Goal: Transaction & Acquisition: Register for event/course

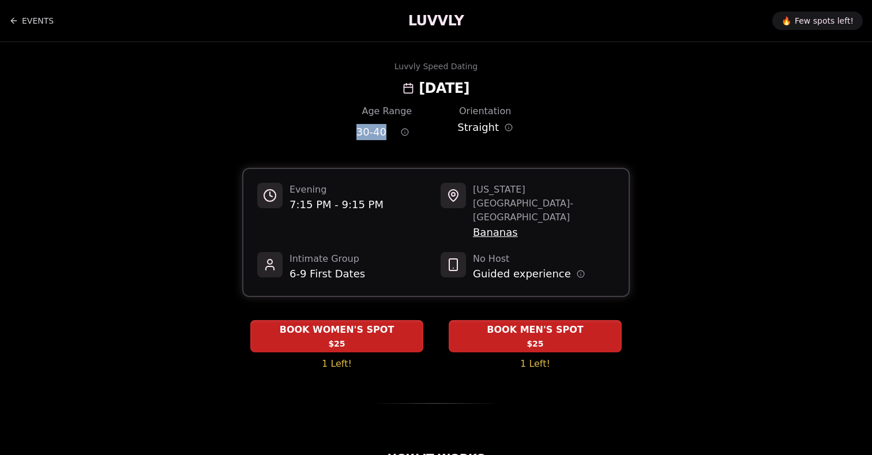
drag, startPoint x: 388, startPoint y: 131, endPoint x: 352, endPoint y: 131, distance: 36.3
click at [352, 131] on div "Age Range 30 - 40 Orientation Straight" at bounding box center [436, 124] width 388 height 40
copy span "30 - 40"
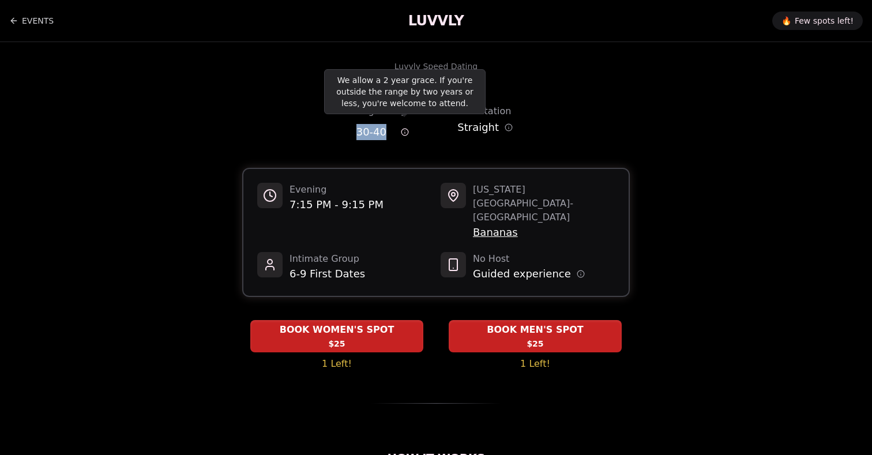
copy span "30 - 40"
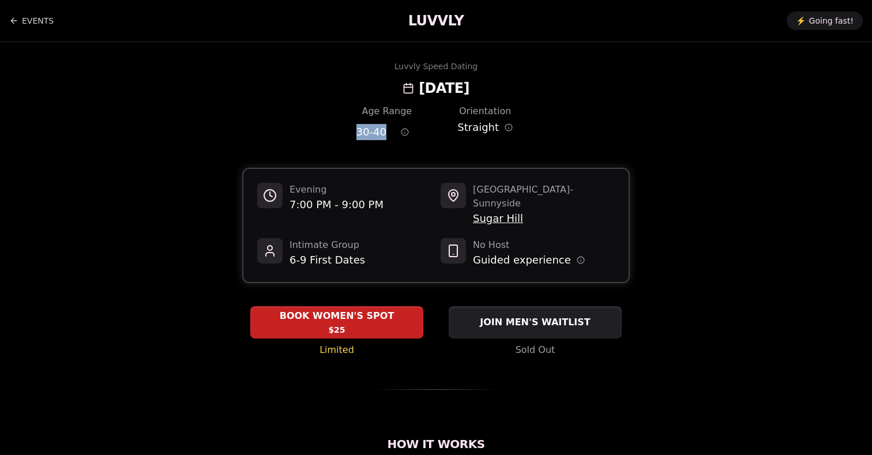
drag, startPoint x: 386, startPoint y: 130, endPoint x: 354, endPoint y: 130, distance: 32.9
click at [354, 130] on div "Age Range 30 - 40 Orientation Straight" at bounding box center [436, 124] width 388 height 40
copy span "30 - 40"
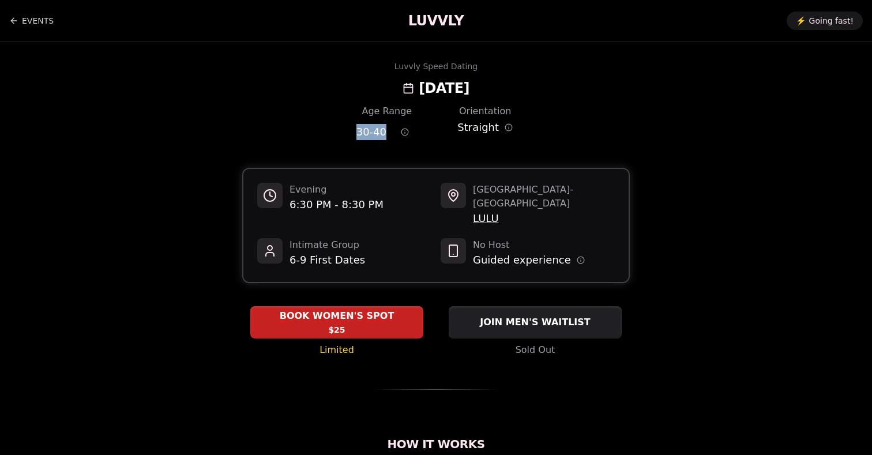
drag, startPoint x: 387, startPoint y: 133, endPoint x: 343, endPoint y: 133, distance: 43.8
click at [343, 133] on div "Age Range 30 - 40 Orientation Straight" at bounding box center [436, 124] width 388 height 40
copy span "30 - 40"
click at [251, 69] on div "Luvvly Speed Dating Thursday, October 16th" at bounding box center [436, 79] width 789 height 37
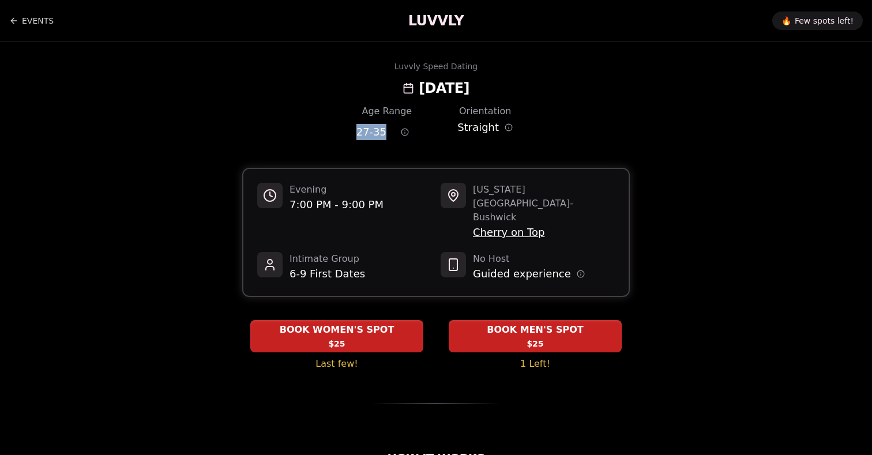
drag, startPoint x: 383, startPoint y: 131, endPoint x: 337, endPoint y: 131, distance: 46.1
click at [337, 131] on div "Age Range 27 - 35 Orientation Straight" at bounding box center [436, 124] width 388 height 40
copy span "27 - 35"
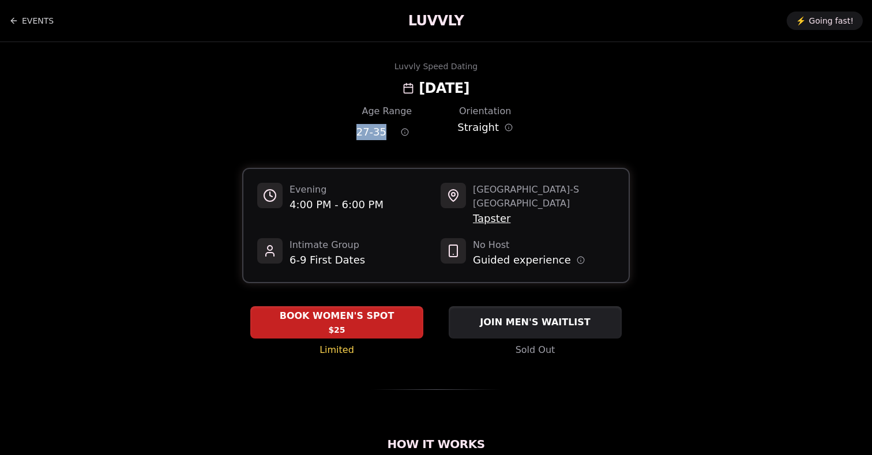
drag, startPoint x: 385, startPoint y: 132, endPoint x: 341, endPoint y: 131, distance: 44.4
click at [341, 131] on div "Age Range 27 - 35 Orientation Straight" at bounding box center [436, 124] width 388 height 40
copy span "27 - 35"
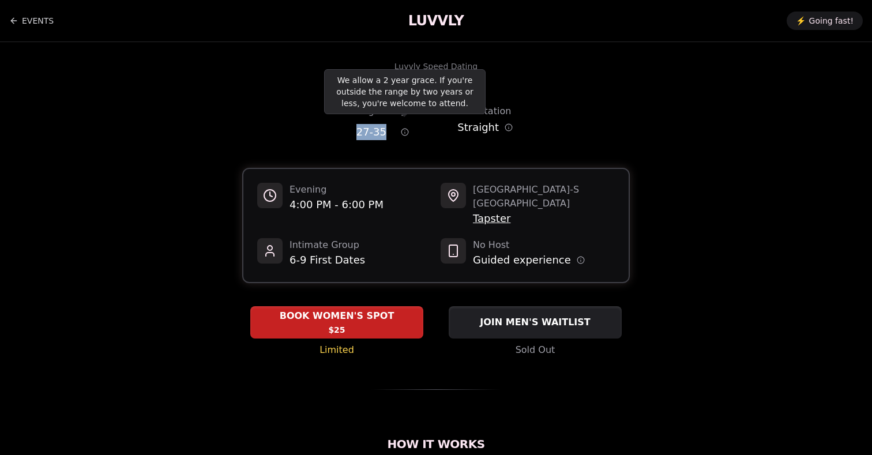
copy span "27 - 35"
